Goal: Transaction & Acquisition: Download file/media

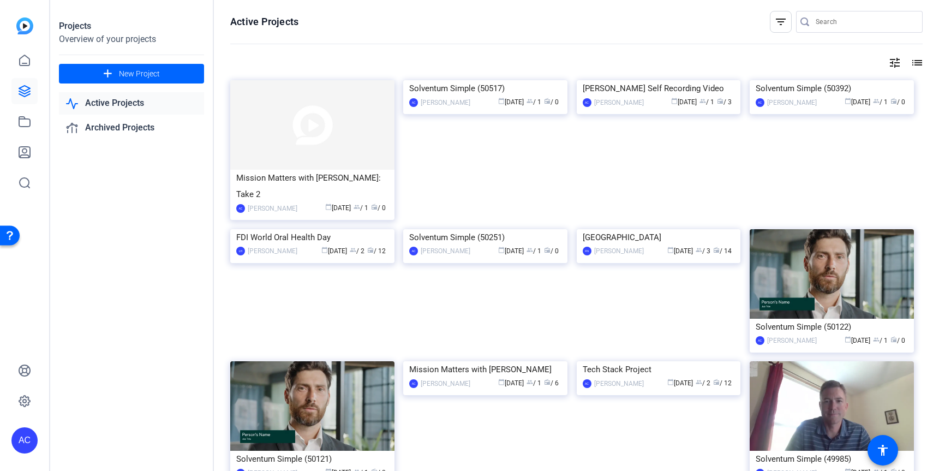
click at [831, 20] on input "Search" at bounding box center [865, 21] width 98 height 13
type input "[PERSON_NAME]"
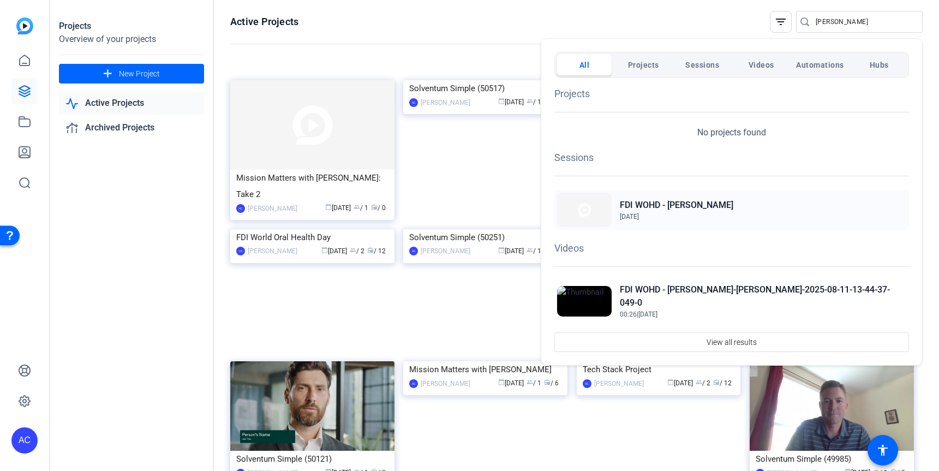
click at [667, 206] on h2 "FDI WOHD - [PERSON_NAME]" at bounding box center [676, 205] width 113 height 13
click at [746, 296] on h2 "FDI WOHD - [PERSON_NAME]-[PERSON_NAME]-2025-08-11-13-44-37-049-0" at bounding box center [763, 296] width 286 height 26
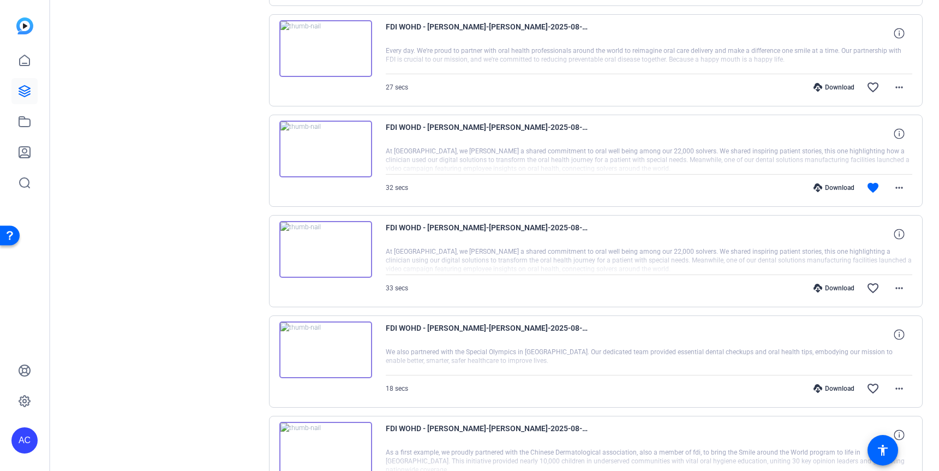
scroll to position [528, 0]
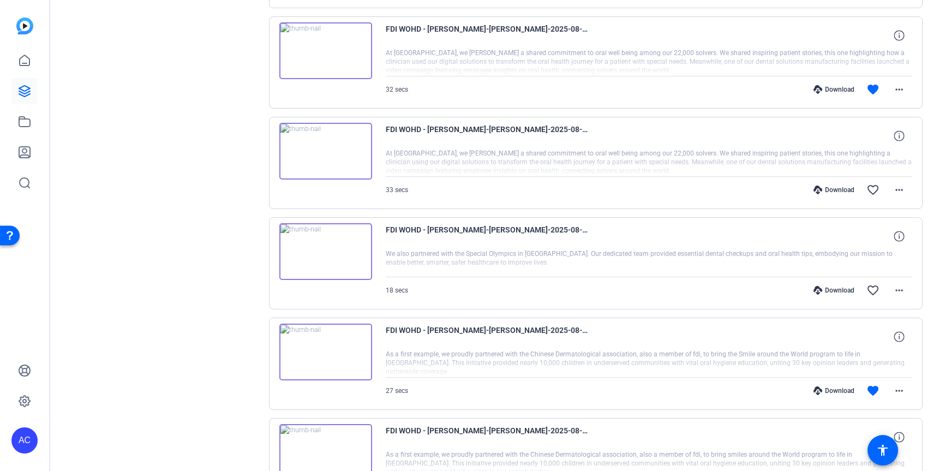
click at [698, 277] on div "Download favorite_border more_horiz" at bounding box center [727, 290] width 369 height 26
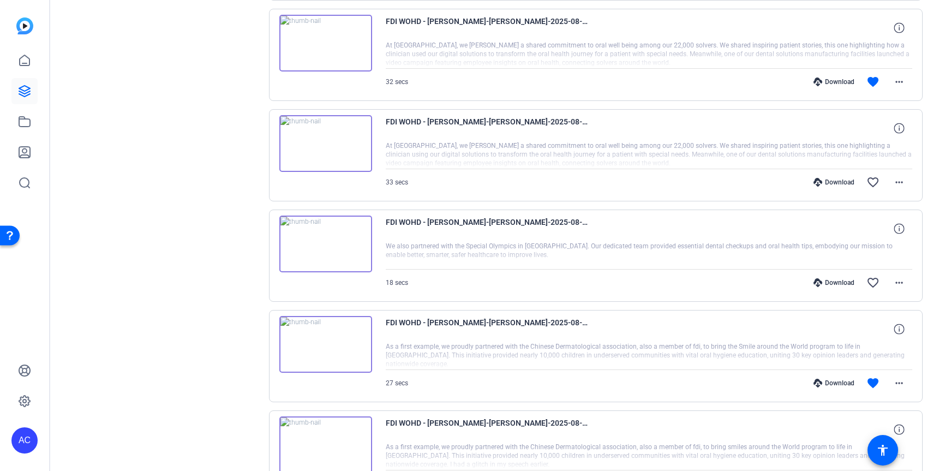
click at [670, 242] on div at bounding box center [649, 255] width 527 height 27
click at [899, 278] on mat-icon "more_horiz" at bounding box center [899, 282] width 13 height 13
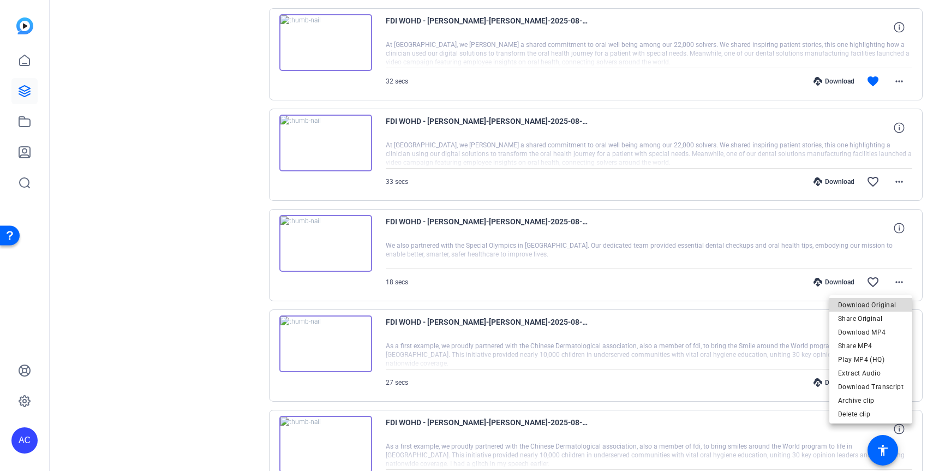
click at [884, 306] on span "Download Original" at bounding box center [870, 304] width 65 height 13
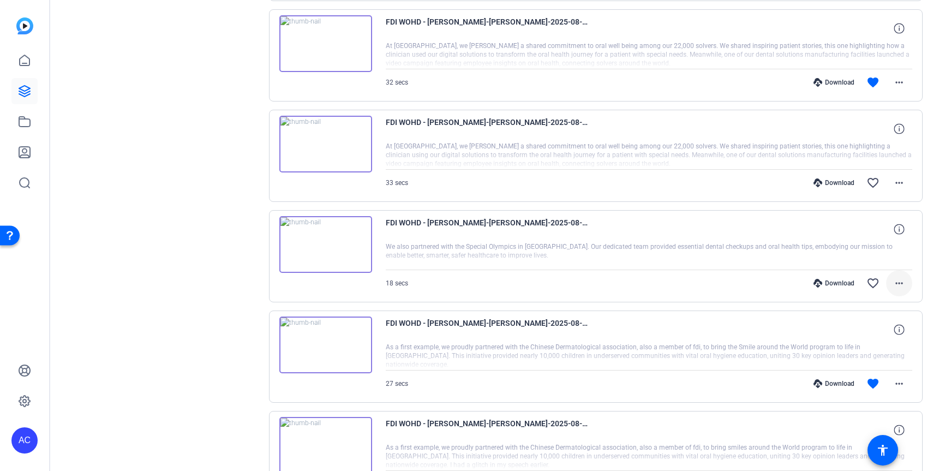
click at [904, 277] on mat-icon "more_horiz" at bounding box center [899, 283] width 13 height 13
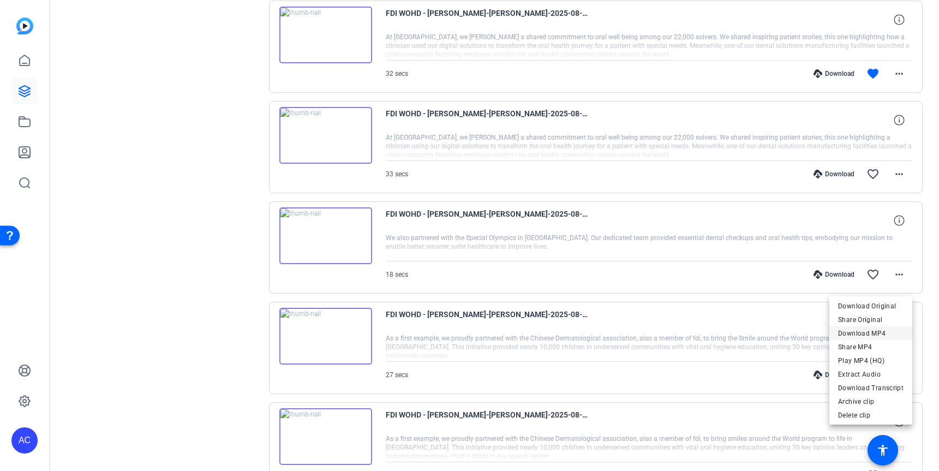
click at [887, 333] on span "Download MP4" at bounding box center [870, 333] width 65 height 13
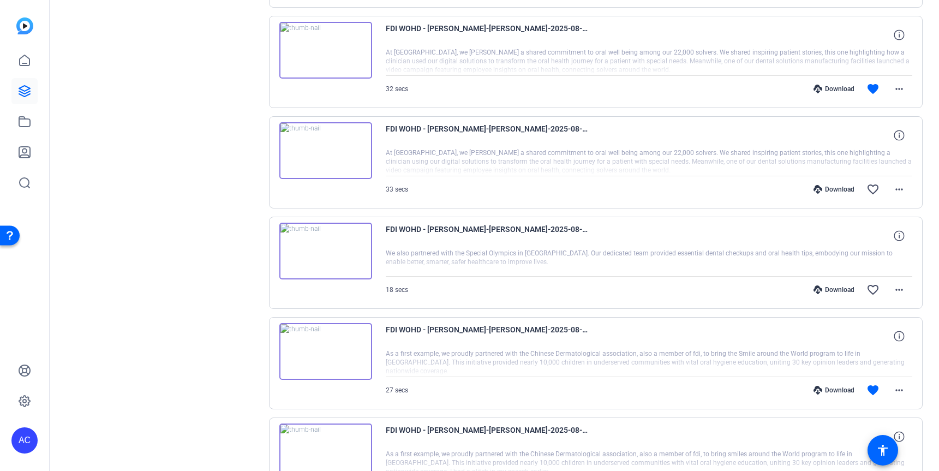
scroll to position [626, 0]
click at [897, 183] on mat-icon "more_horiz" at bounding box center [899, 189] width 13 height 13
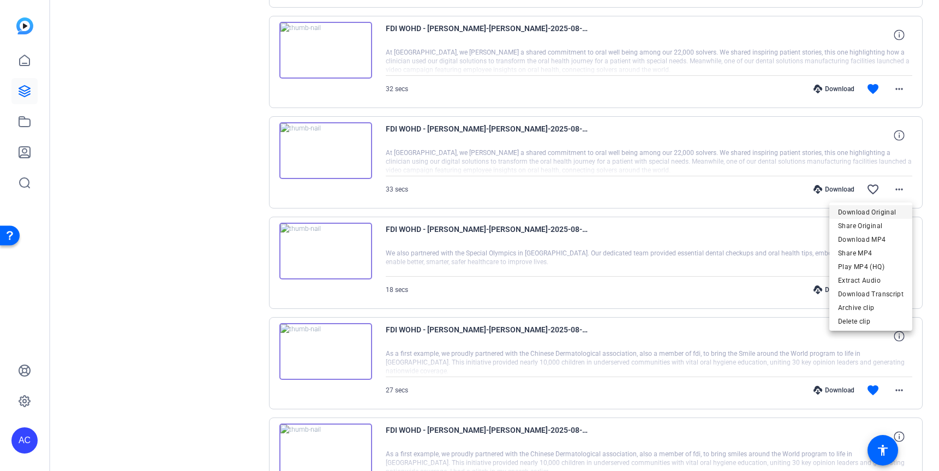
click at [887, 214] on span "Download Original" at bounding box center [870, 212] width 65 height 13
